Goal: Navigation & Orientation: Find specific page/section

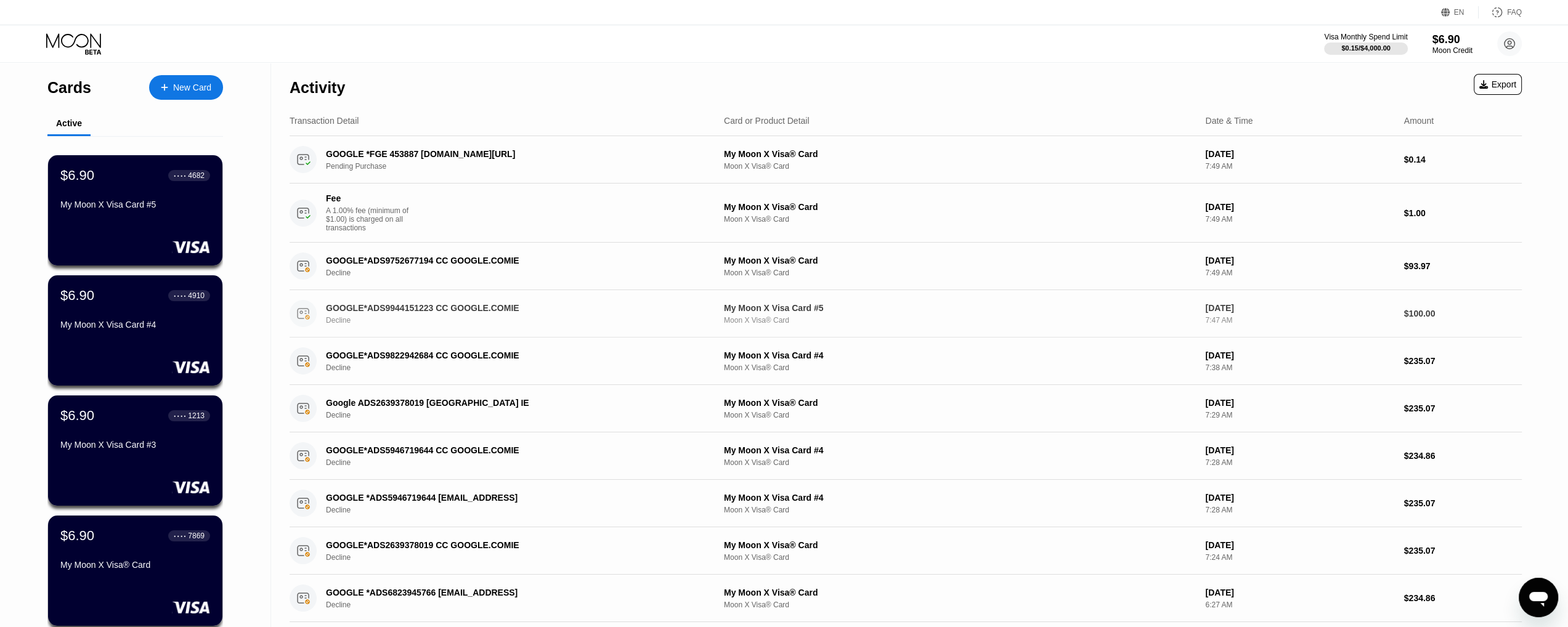
click at [1130, 325] on div "Moon X Visa® Card" at bounding box center [960, 320] width 472 height 9
